Goal: Information Seeking & Learning: Learn about a topic

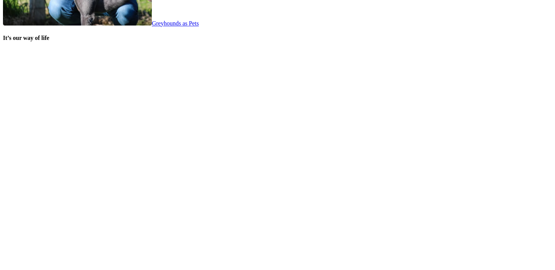
scroll to position [1601, 0]
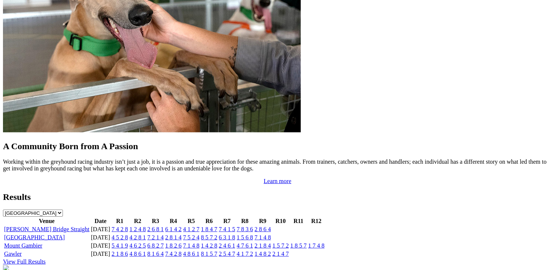
scroll to position [670, 0]
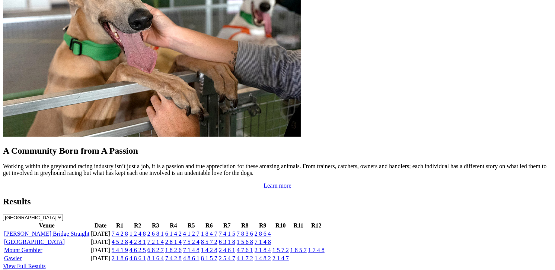
click at [128, 230] on link "7 4 2 8" at bounding box center [120, 233] width 16 height 6
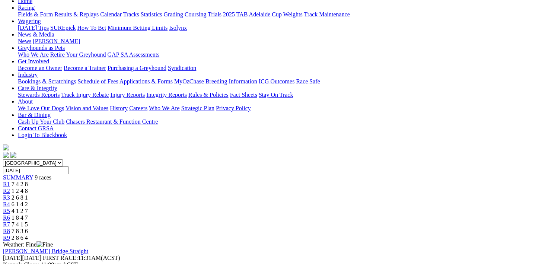
scroll to position [74, 0]
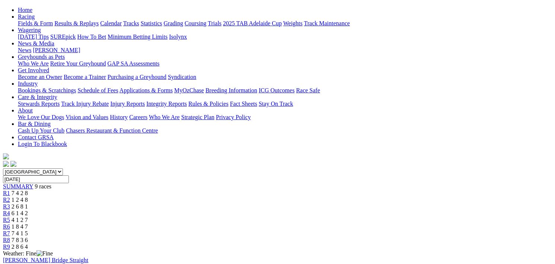
click at [10, 197] on span "R2" at bounding box center [6, 200] width 7 height 6
click at [10, 203] on span "R3" at bounding box center [6, 206] width 7 height 6
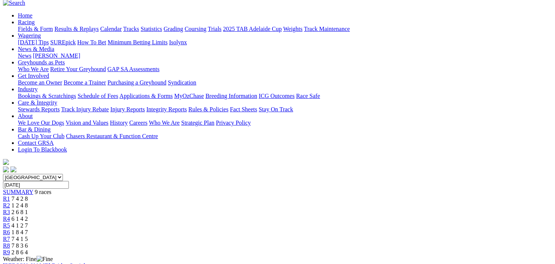
scroll to position [37, 0]
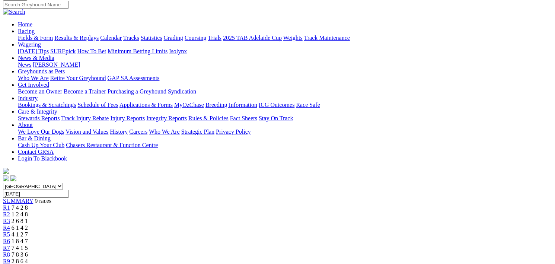
scroll to position [37, 0]
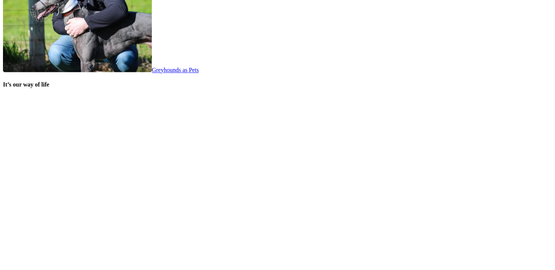
scroll to position [1564, 0]
